Goal: Task Accomplishment & Management: Manage account settings

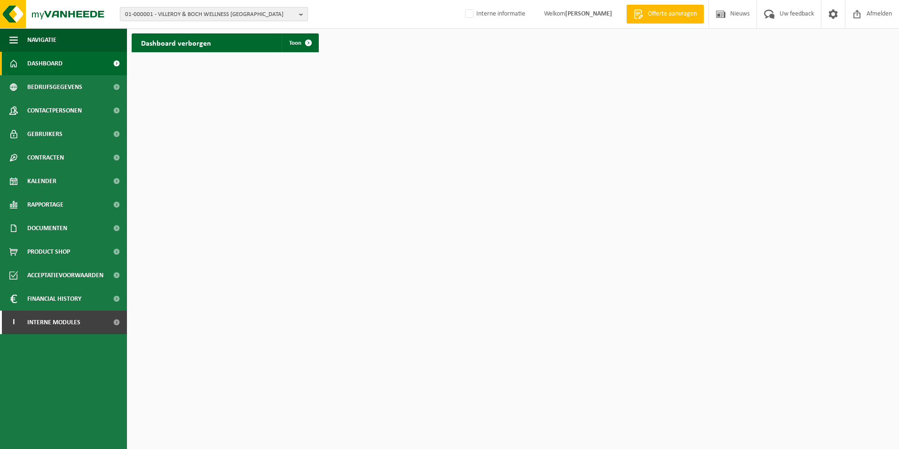
click at [300, 16] on b "button" at bounding box center [303, 14] width 8 height 13
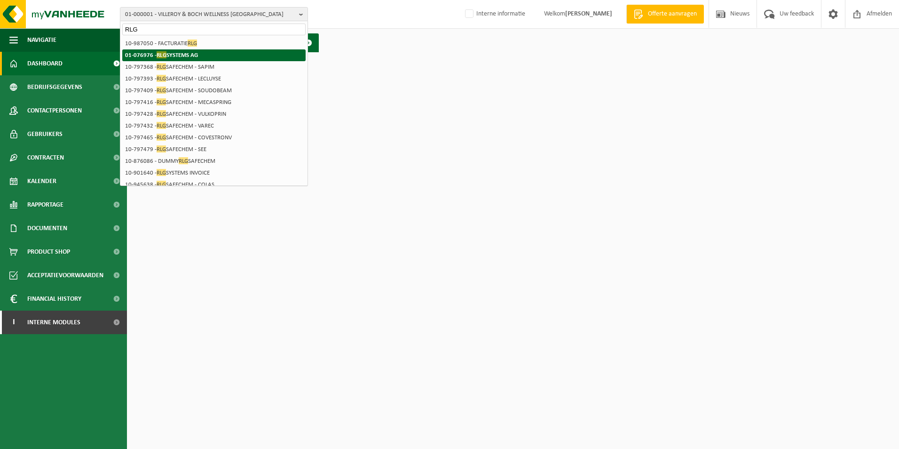
type input "RLG"
click at [195, 52] on strong "01-076976 - RLG SYSTEMS AG" at bounding box center [161, 54] width 73 height 7
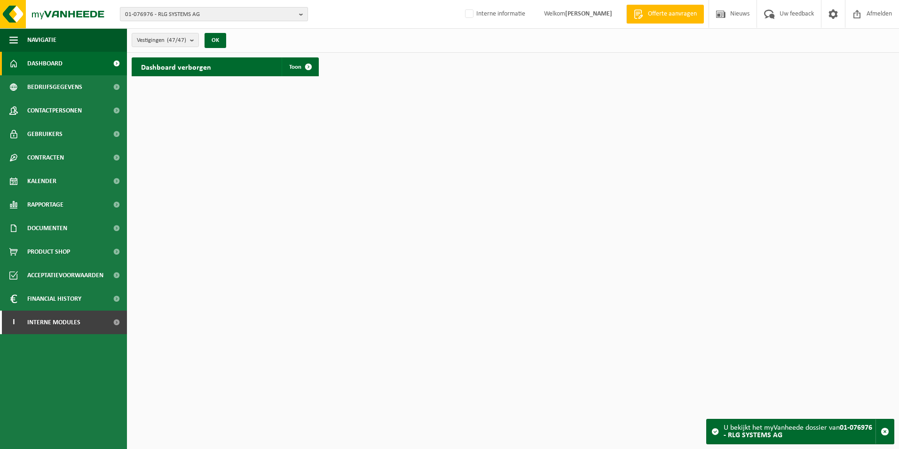
click at [294, 16] on span "01-076976 - RLG SYSTEMS AG" at bounding box center [210, 15] width 170 height 14
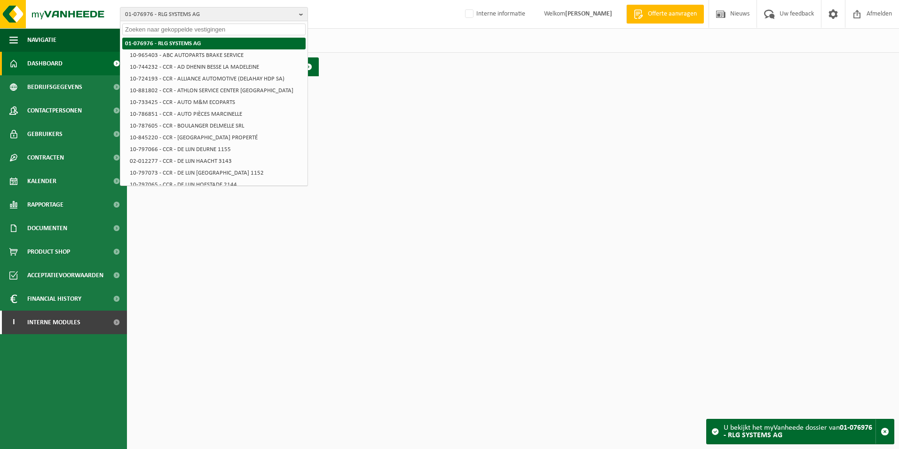
click at [184, 42] on strong "01-076976 - RLG SYSTEMS AG" at bounding box center [163, 43] width 76 height 6
click at [166, 43] on strong "01-076976 - RLG SYSTEMS AG" at bounding box center [163, 43] width 76 height 6
click at [364, 88] on html "01-076976 - RLG SYSTEMS AG 01-076976 - RLG SYSTEMS AG 10-965403 - ABC AUTOPARTS…" at bounding box center [449, 224] width 899 height 449
click at [208, 42] on li "01-076976 - RLG SYSTEMS AG" at bounding box center [213, 44] width 183 height 12
click at [165, 42] on strong "01-076976 - RLG SYSTEMS AG" at bounding box center [163, 43] width 76 height 6
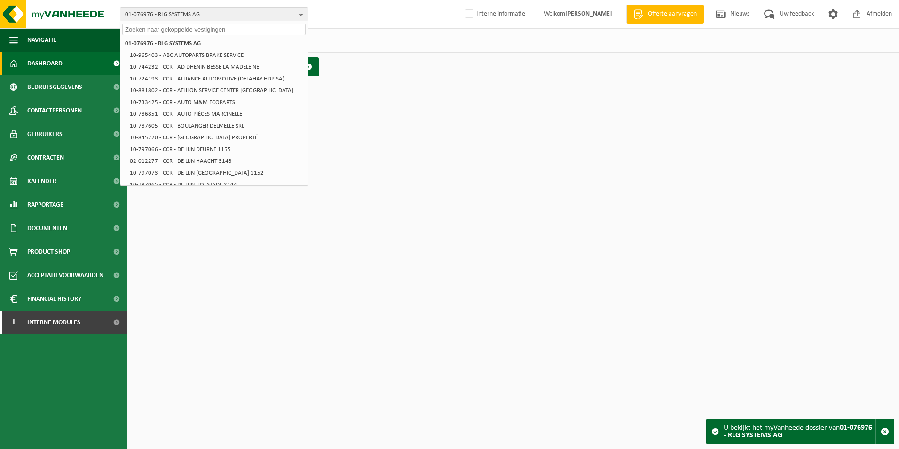
click at [394, 81] on html "01-076976 - RLG SYSTEMS AG 01-076976 - RLG SYSTEMS AG 10-965403 - ABC AUTOPARTS…" at bounding box center [449, 224] width 899 height 449
click at [353, 228] on html "01-076976 - RLG SYSTEMS AG 01-076976 - RLG SYSTEMS AG 10-965403 - ABC AUTOPARTS…" at bounding box center [449, 224] width 899 height 449
click at [309, 66] on span at bounding box center [308, 66] width 19 height 19
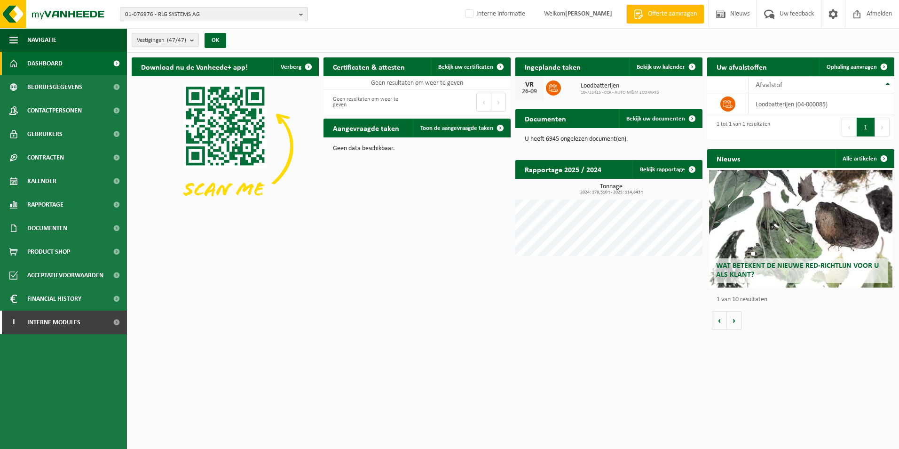
click at [194, 41] on b "submit" at bounding box center [194, 39] width 8 height 13
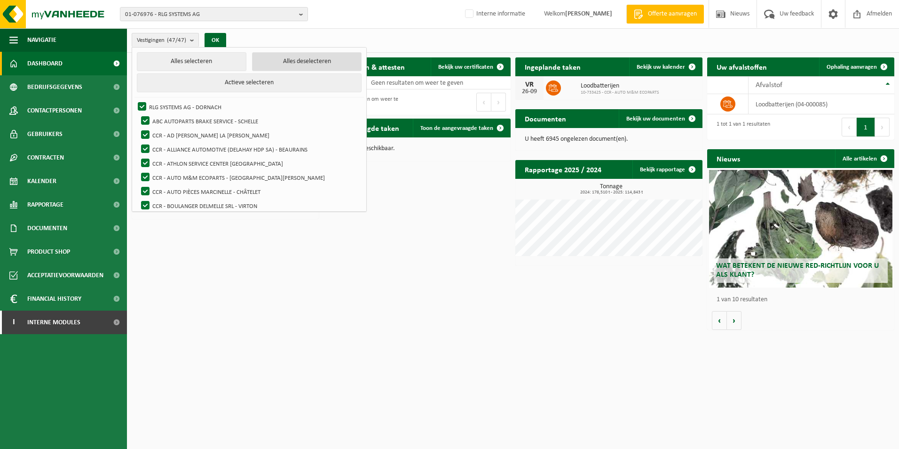
click at [275, 63] on button "Alles deselecteren" at bounding box center [307, 61] width 110 height 19
checkbox input "false"
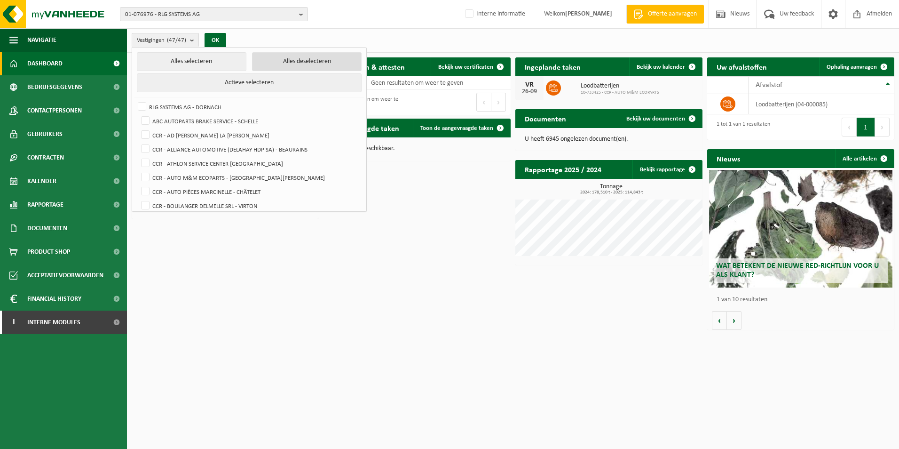
checkbox input "false"
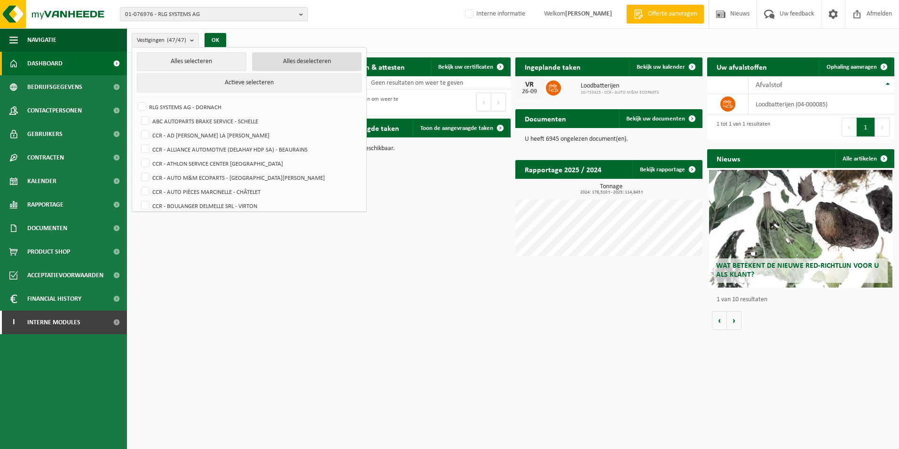
checkbox input "false"
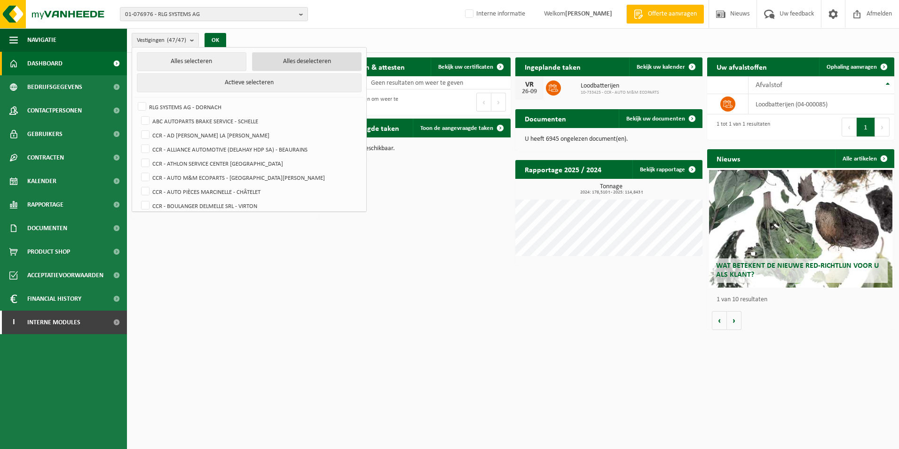
checkbox input "false"
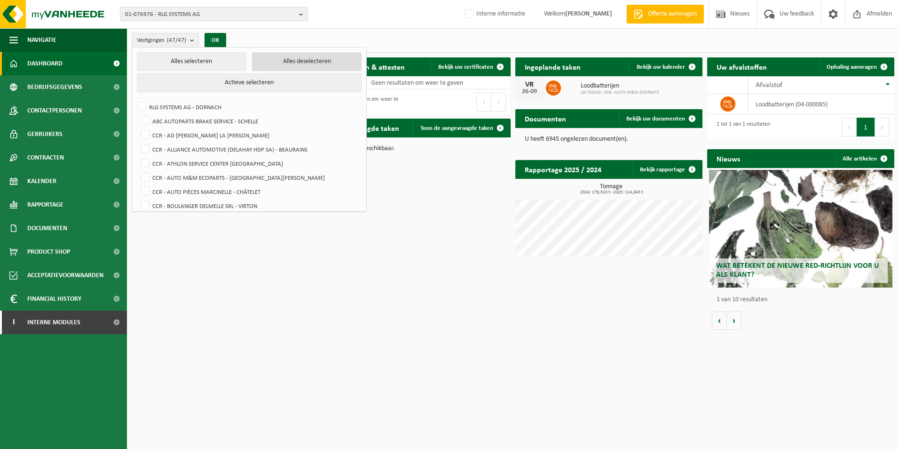
checkbox input "false"
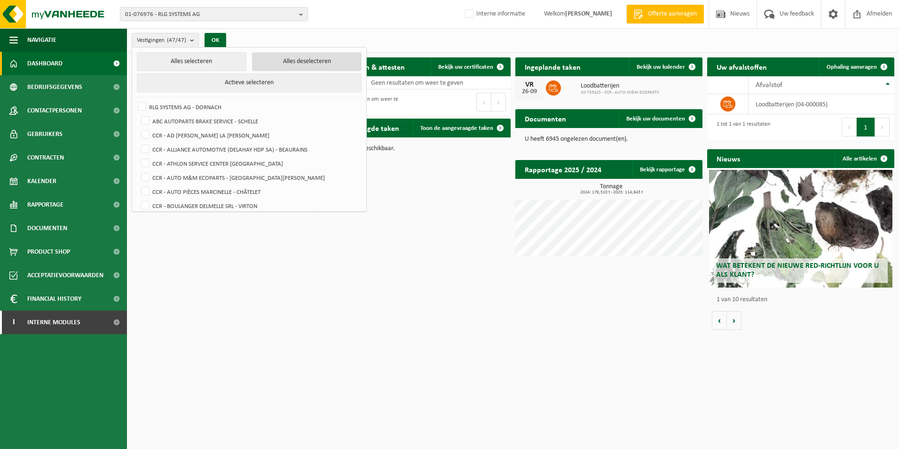
checkbox input "false"
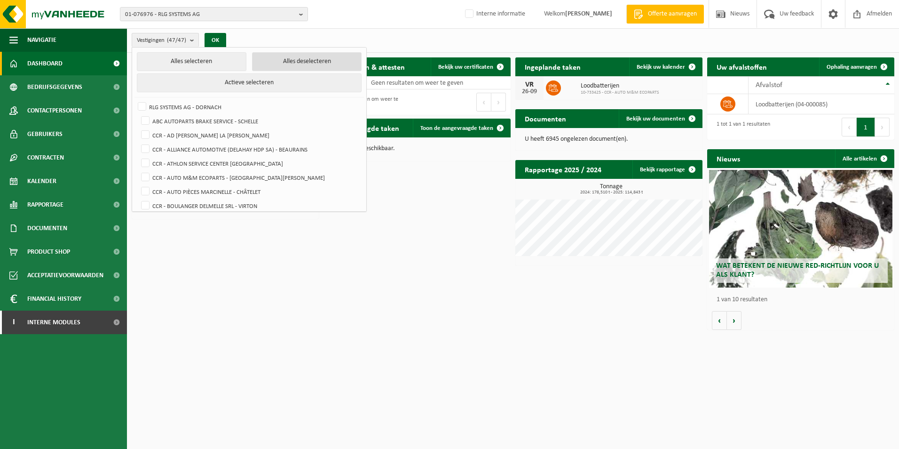
checkbox input "false"
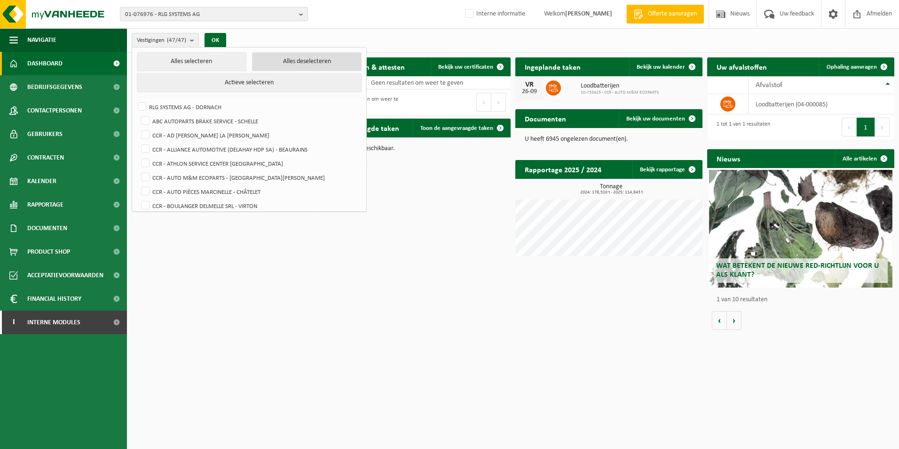
checkbox input "false"
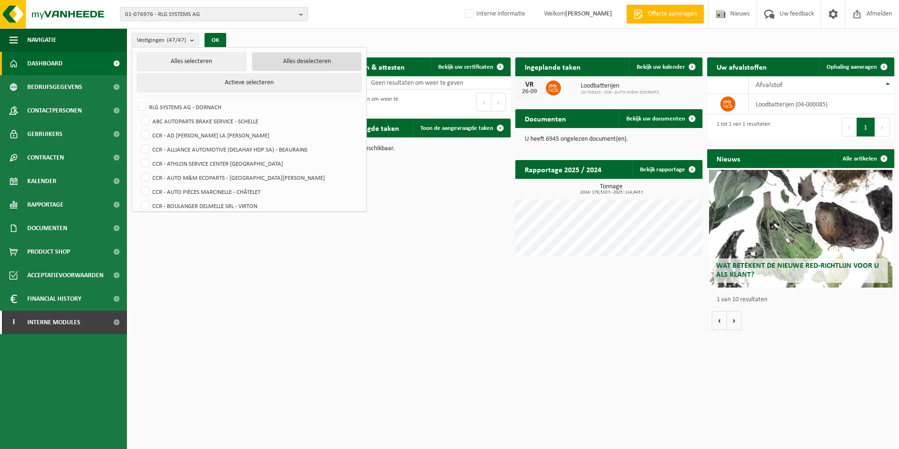
checkbox input "false"
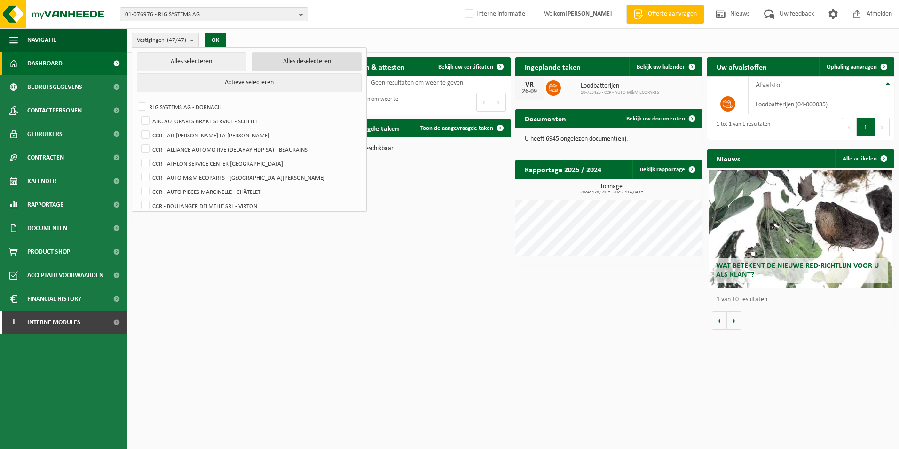
checkbox input "false"
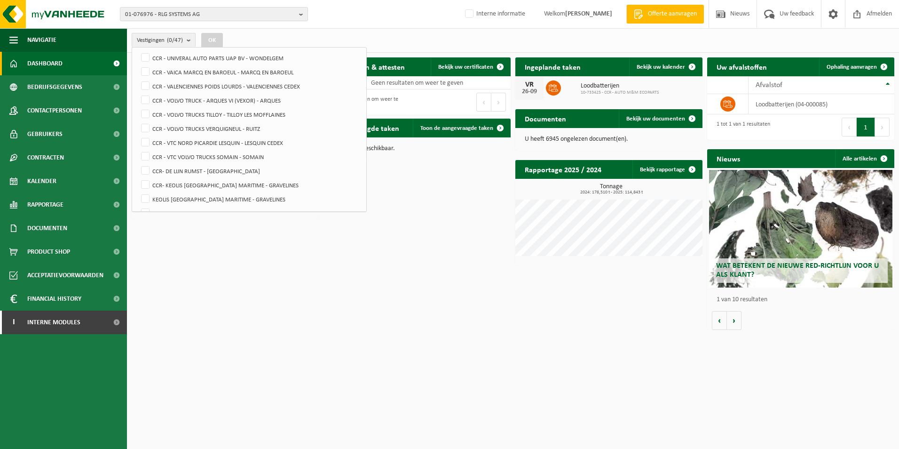
scroll to position [555, 0]
click at [145, 158] on label "CCR- DE LIJN RUMST - [GEOGRAPHIC_DATA]" at bounding box center [249, 158] width 221 height 14
click at [138, 151] on input "CCR- DE LIJN RUMST - [GEOGRAPHIC_DATA]" at bounding box center [137, 151] width 0 height 0
checkbox input "true"
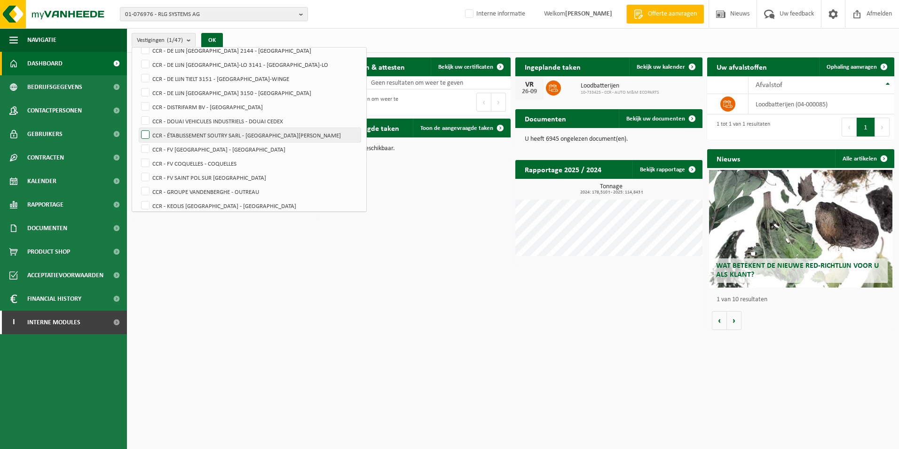
scroll to position [179, 0]
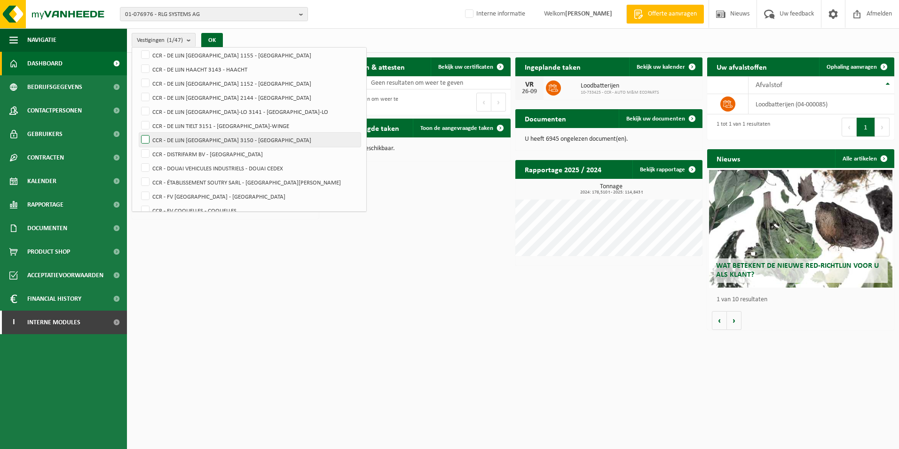
click at [144, 135] on label "CCR - DE LIJN [GEOGRAPHIC_DATA] 3150 - [GEOGRAPHIC_DATA]" at bounding box center [249, 140] width 221 height 14
click at [138, 133] on input "CCR - DE LIJN [GEOGRAPHIC_DATA] 3150 - [GEOGRAPHIC_DATA]" at bounding box center [137, 132] width 0 height 0
checkbox input "true"
click at [146, 126] on label "CCR - DE LIJN TIELT 3151 - [GEOGRAPHIC_DATA]-WINGE" at bounding box center [249, 125] width 221 height 14
click at [138, 118] on input "CCR - DE LIJN TIELT 3151 - [GEOGRAPHIC_DATA]-WINGE" at bounding box center [137, 118] width 0 height 0
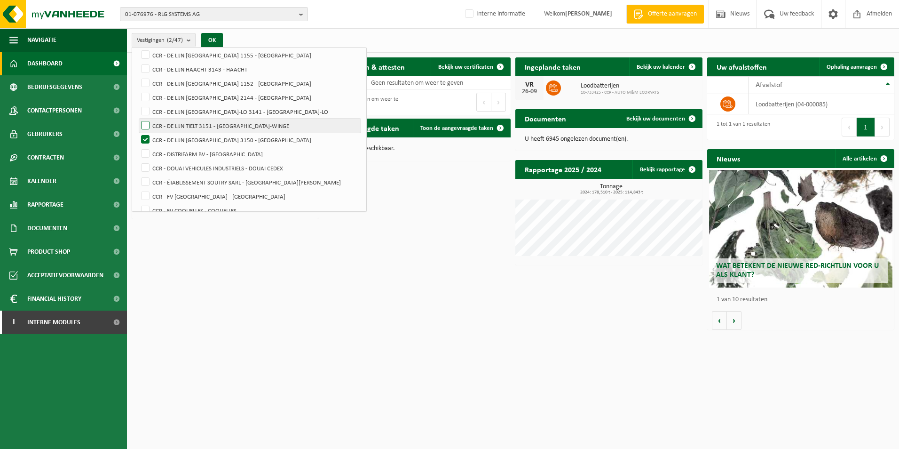
checkbox input "true"
click at [146, 110] on label "CCR - DE LIJN [GEOGRAPHIC_DATA]-LO 3141 - [GEOGRAPHIC_DATA]-LO" at bounding box center [249, 111] width 221 height 14
click at [138, 104] on input "CCR - DE LIJN [GEOGRAPHIC_DATA]-LO 3141 - [GEOGRAPHIC_DATA]-LO" at bounding box center [137, 104] width 0 height 0
checkbox input "true"
click at [145, 98] on label "CCR - DE LIJN [GEOGRAPHIC_DATA] 2144 - [GEOGRAPHIC_DATA]" at bounding box center [249, 97] width 221 height 14
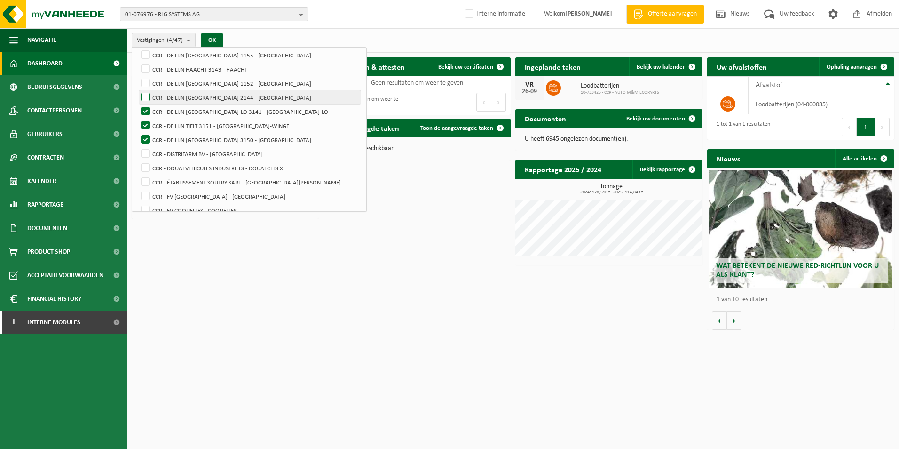
click at [138, 90] on input "CCR - DE LIJN [GEOGRAPHIC_DATA] 2144 - [GEOGRAPHIC_DATA]" at bounding box center [137, 90] width 0 height 0
checkbox input "true"
click at [147, 83] on label "CCR - DE LIJN [GEOGRAPHIC_DATA] 1152 - [GEOGRAPHIC_DATA]" at bounding box center [249, 83] width 221 height 14
click at [138, 76] on input "CCR - DE LIJN [GEOGRAPHIC_DATA] 1152 - [GEOGRAPHIC_DATA]" at bounding box center [137, 76] width 0 height 0
checkbox input "true"
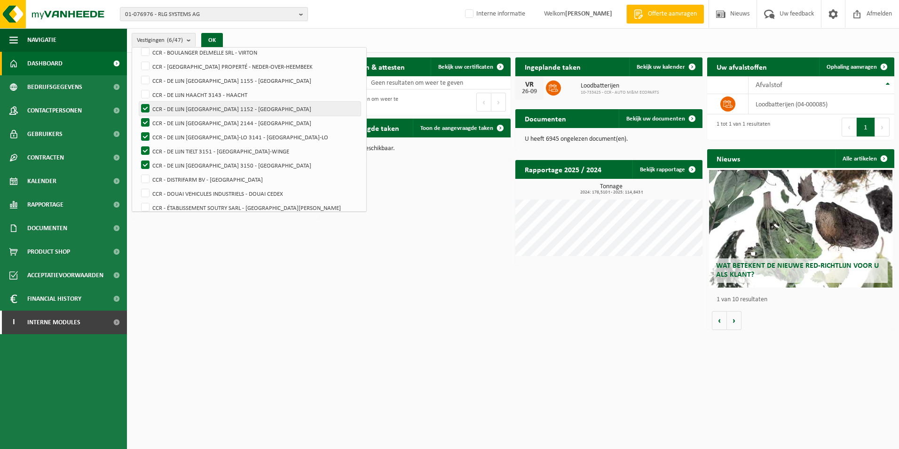
scroll to position [132, 0]
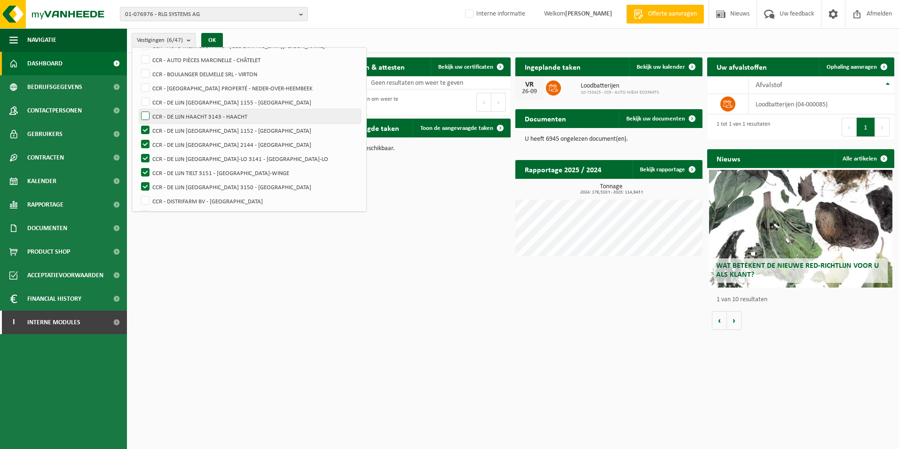
click at [145, 115] on label "CCR - DE LIJN HAACHT 3143 - HAACHT" at bounding box center [249, 116] width 221 height 14
click at [138, 109] on input "CCR - DE LIJN HAACHT 3143 - HAACHT" at bounding box center [137, 109] width 0 height 0
checkbox input "true"
click at [145, 98] on label "CCR - DE LIJN [GEOGRAPHIC_DATA] 1155 - [GEOGRAPHIC_DATA]" at bounding box center [249, 102] width 221 height 14
click at [138, 95] on input "CCR - DE LIJN [GEOGRAPHIC_DATA] 1155 - [GEOGRAPHIC_DATA]" at bounding box center [137, 94] width 0 height 0
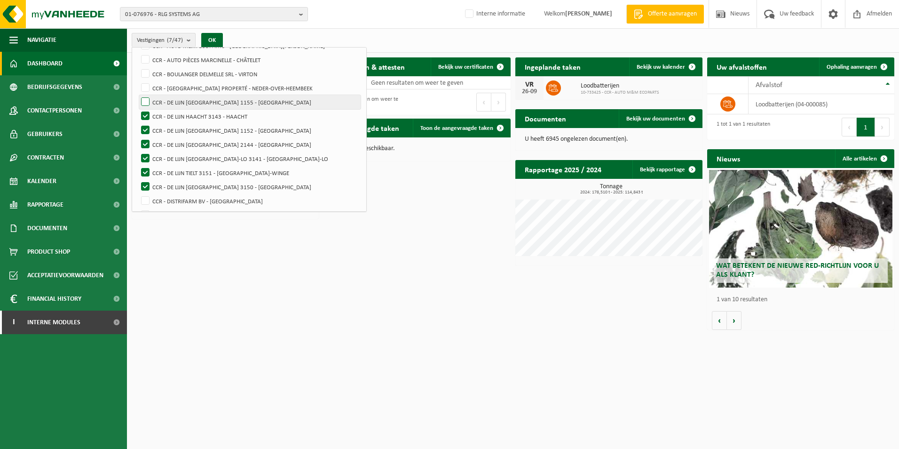
checkbox input "true"
click at [216, 39] on button "OK" at bounding box center [212, 40] width 22 height 15
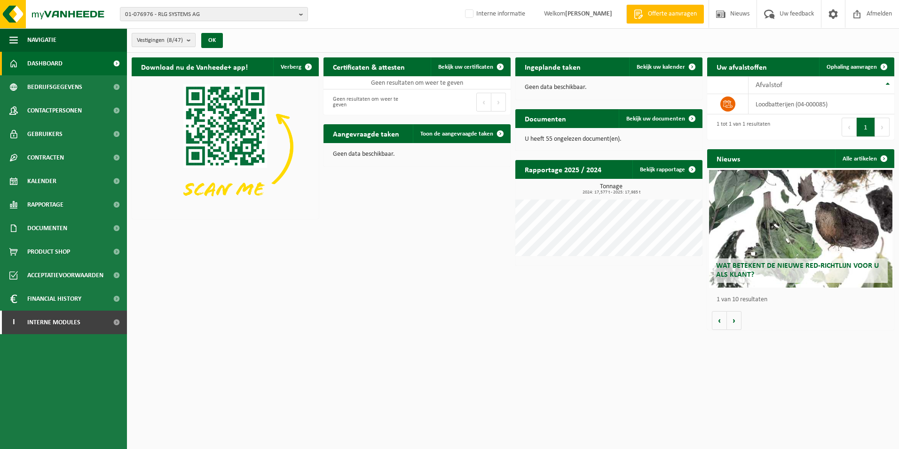
click at [191, 44] on b "submit" at bounding box center [191, 39] width 8 height 13
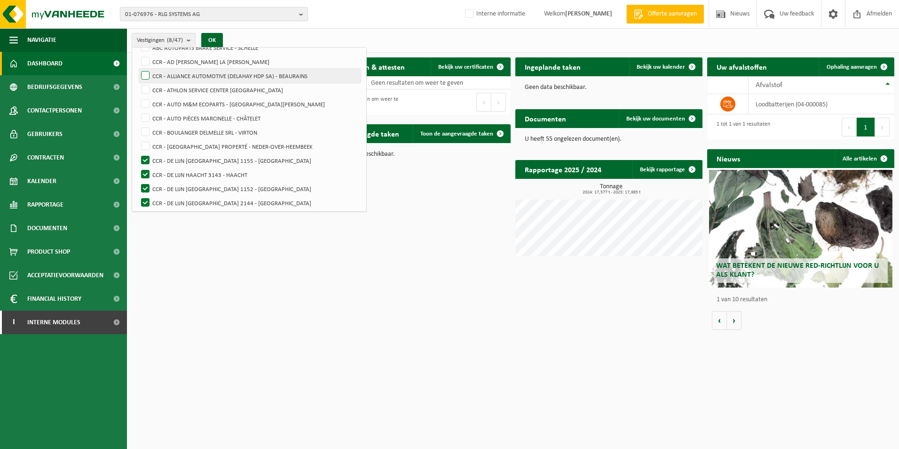
scroll to position [94, 0]
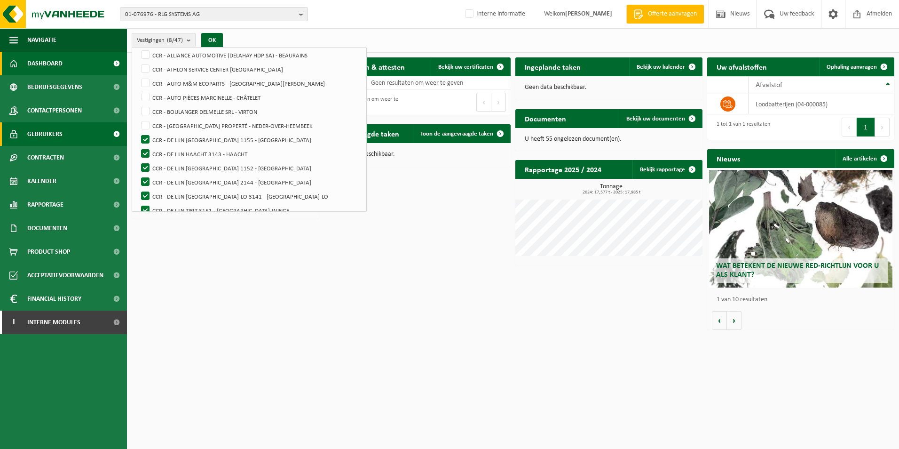
click at [54, 134] on span "Gebruikers" at bounding box center [44, 134] width 35 height 24
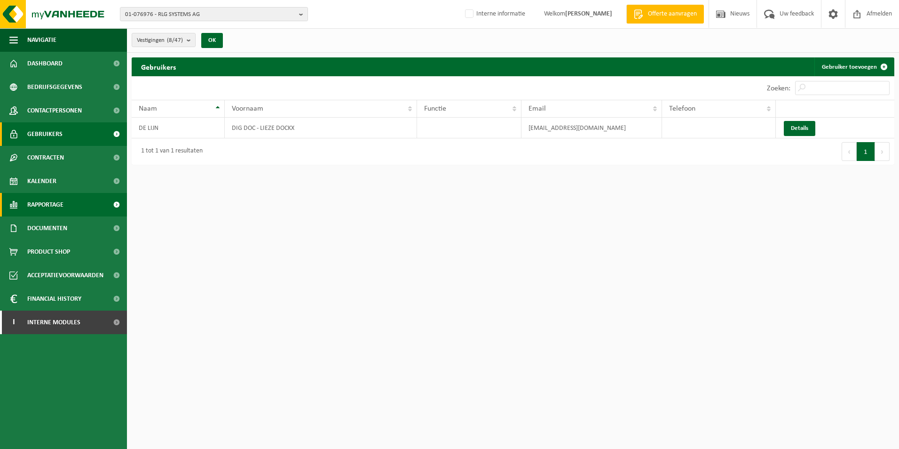
click at [51, 204] on span "Rapportage" at bounding box center [45, 205] width 36 height 24
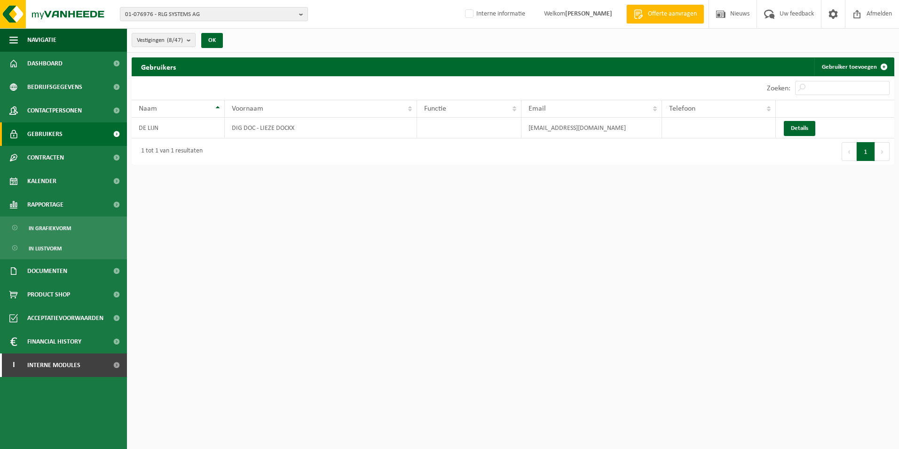
click at [44, 133] on span "Gebruikers" at bounding box center [44, 134] width 35 height 24
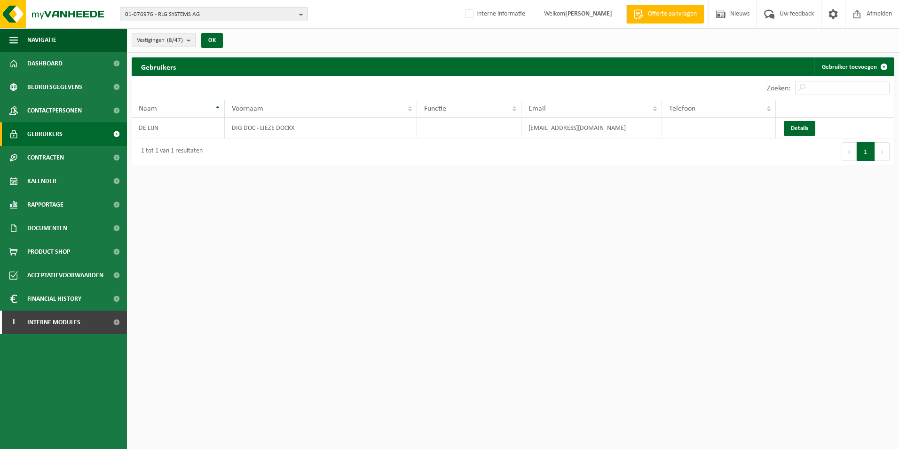
click at [44, 133] on span "Gebruikers" at bounding box center [44, 134] width 35 height 24
drag, startPoint x: 126, startPoint y: 14, endPoint x: 135, endPoint y: 15, distance: 9.5
click at [135, 15] on span "01-076976 - RLG SYSTEMS AG" at bounding box center [210, 15] width 170 height 14
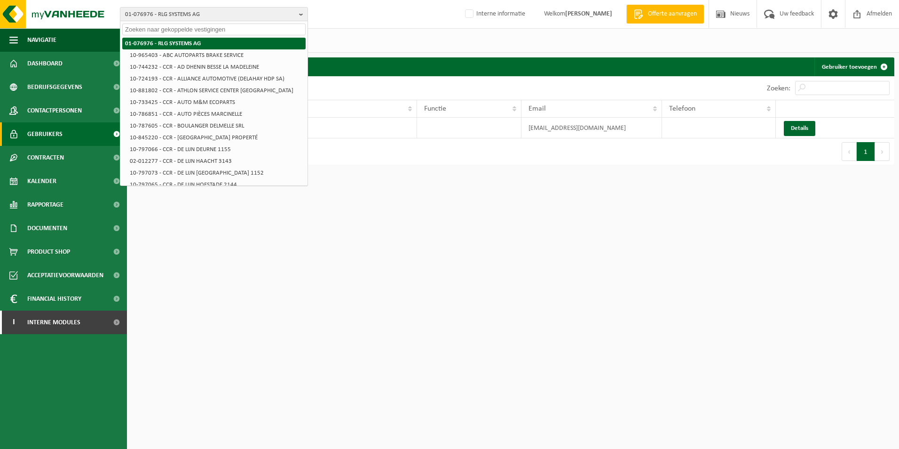
click at [126, 41] on li "01-076976 - RLG SYSTEMS AG" at bounding box center [213, 44] width 183 height 12
drag, startPoint x: 124, startPoint y: 39, endPoint x: 406, endPoint y: 142, distance: 300.0
click at [406, 142] on div "1 tot 1 van 1 resultaten" at bounding box center [322, 151] width 381 height 26
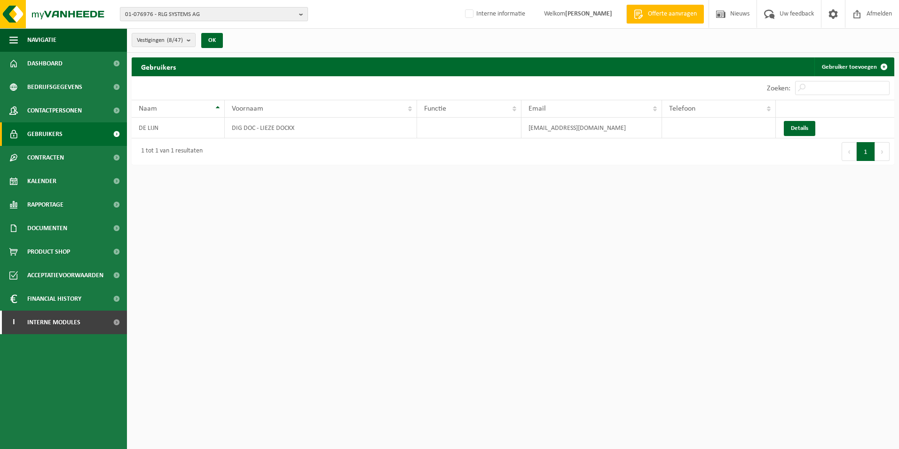
drag, startPoint x: 206, startPoint y: 13, endPoint x: 131, endPoint y: 8, distance: 75.4
click at [132, 8] on span "01-076976 - RLG SYSTEMS AG" at bounding box center [210, 15] width 170 height 14
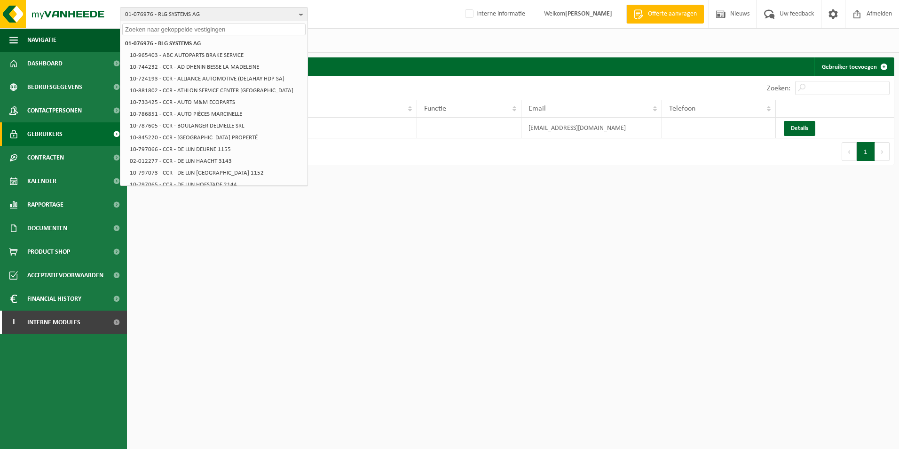
click at [142, 29] on input "text" at bounding box center [213, 30] width 183 height 12
type input "d"
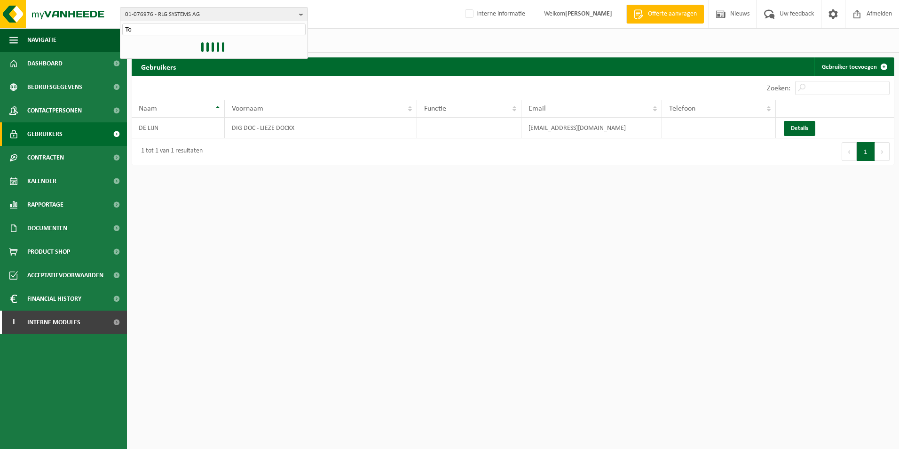
type input "T"
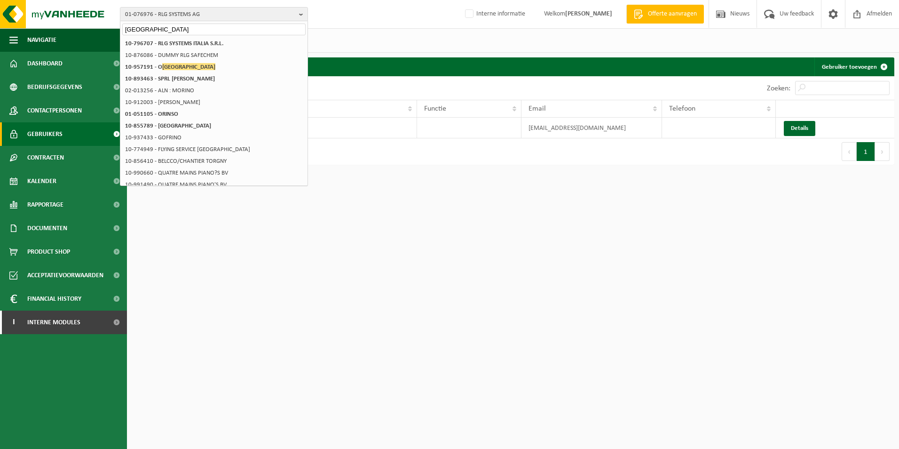
type input "torino"
